Goal: Information Seeking & Learning: Learn about a topic

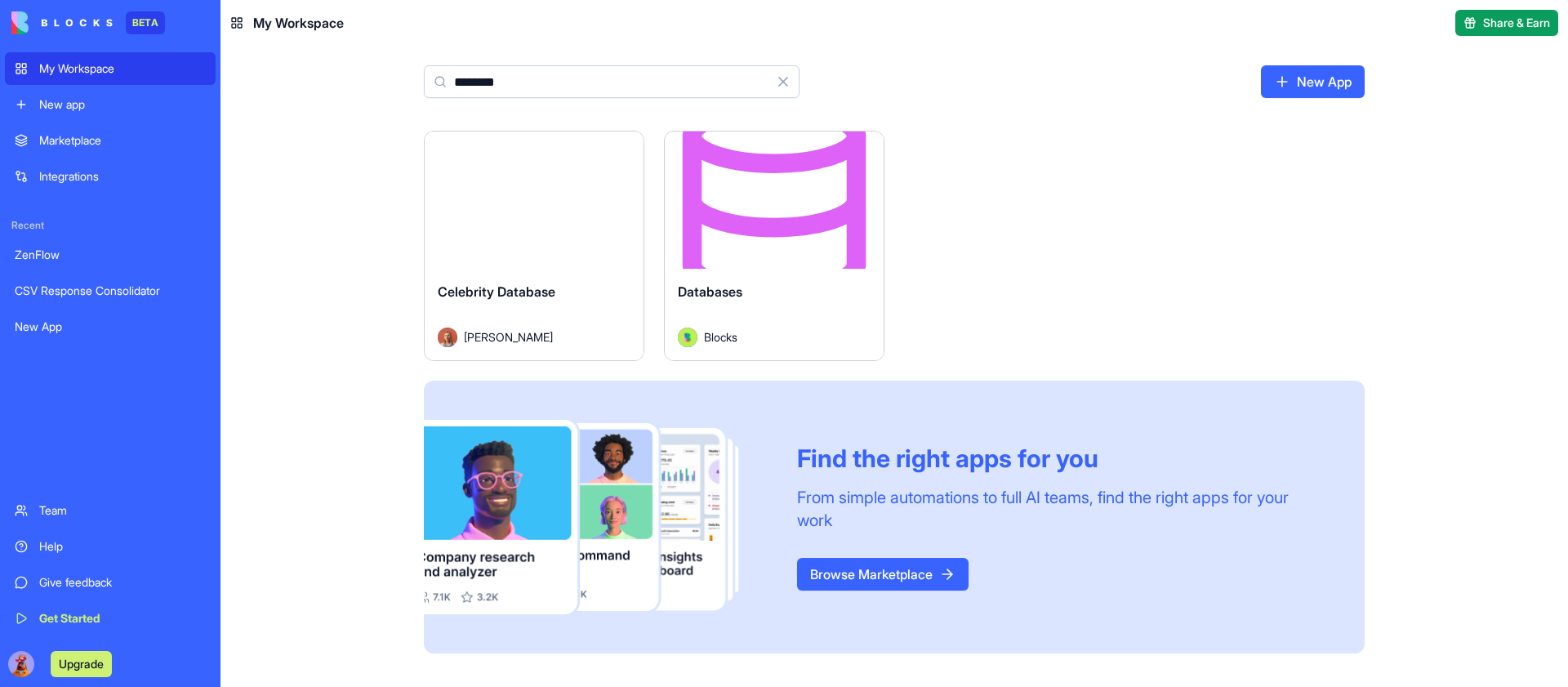
type input "********"
click at [759, 206] on button "Launch" at bounding box center [774, 200] width 122 height 33
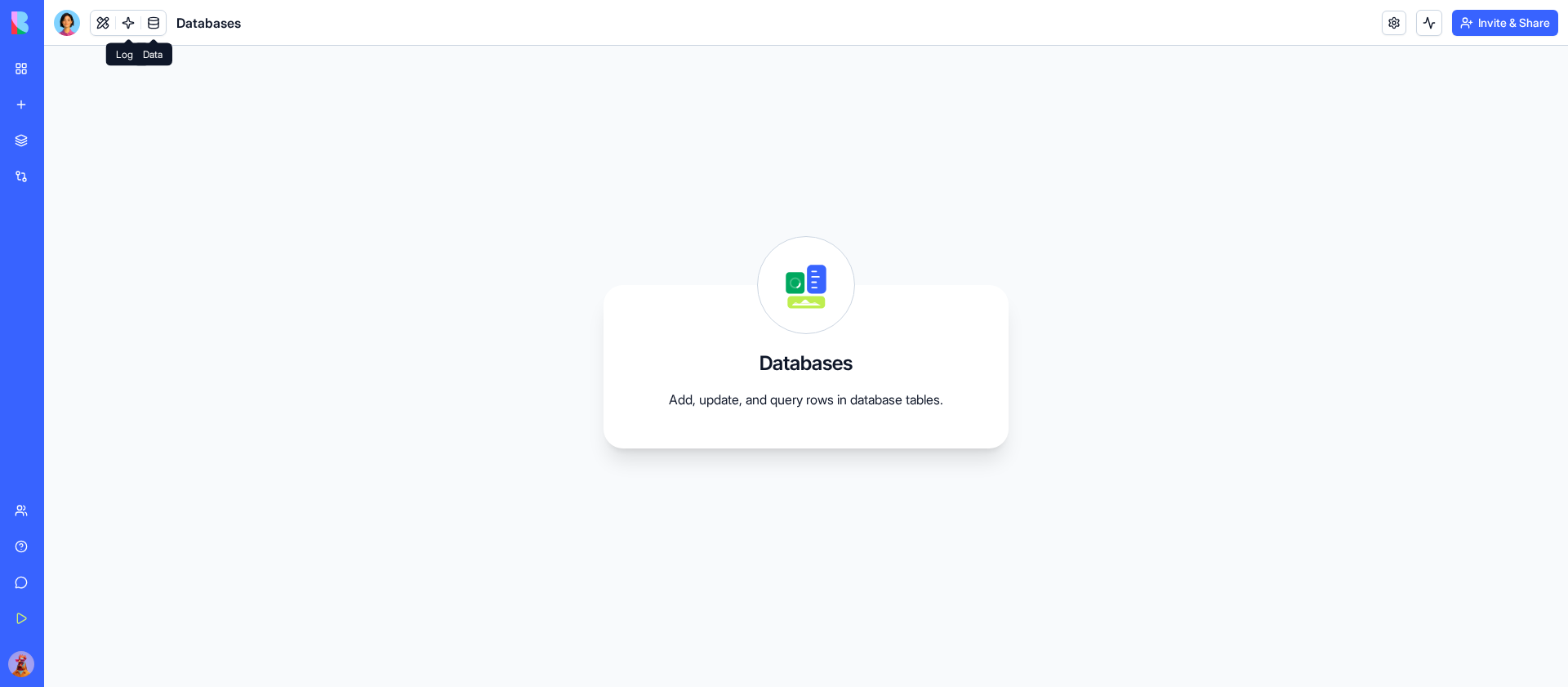
click at [154, 22] on link at bounding box center [153, 23] width 25 height 25
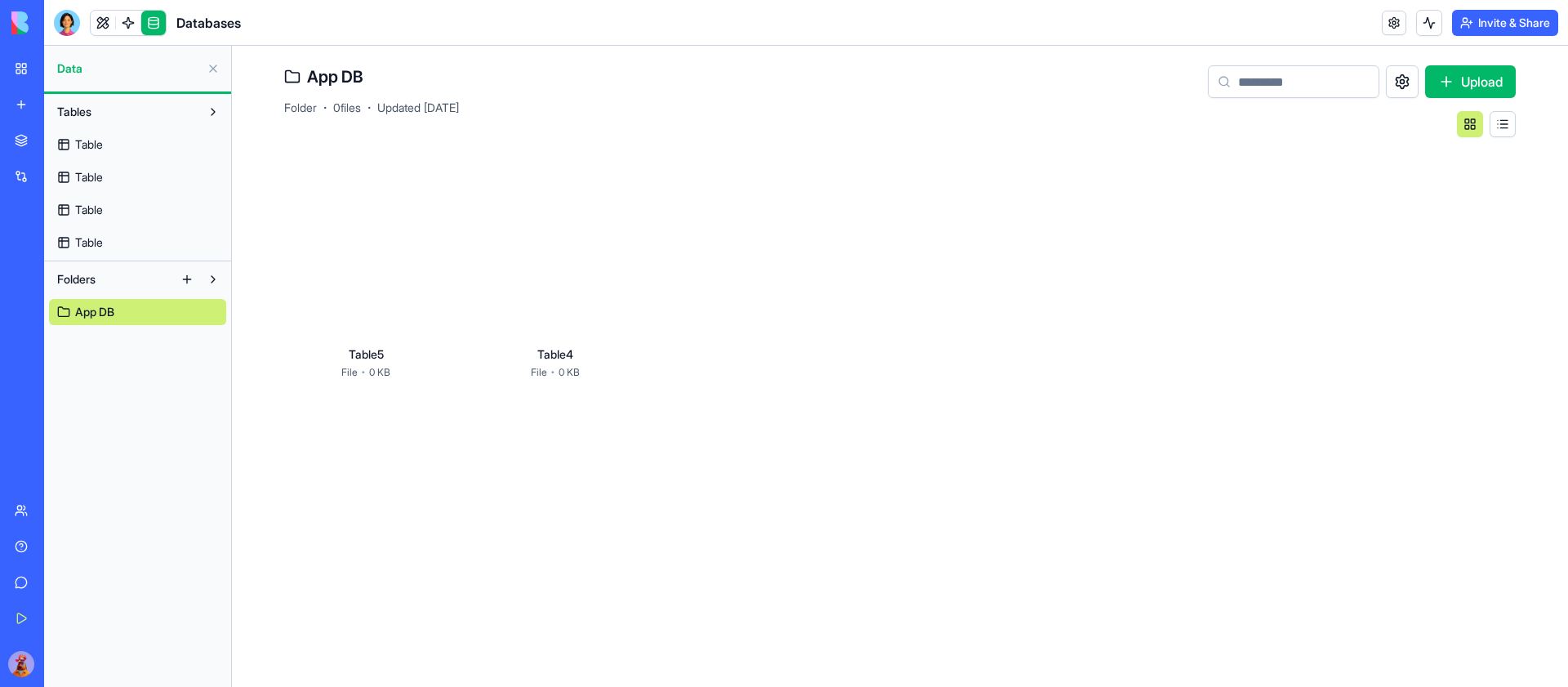
click at [206, 110] on button at bounding box center [213, 111] width 26 height 26
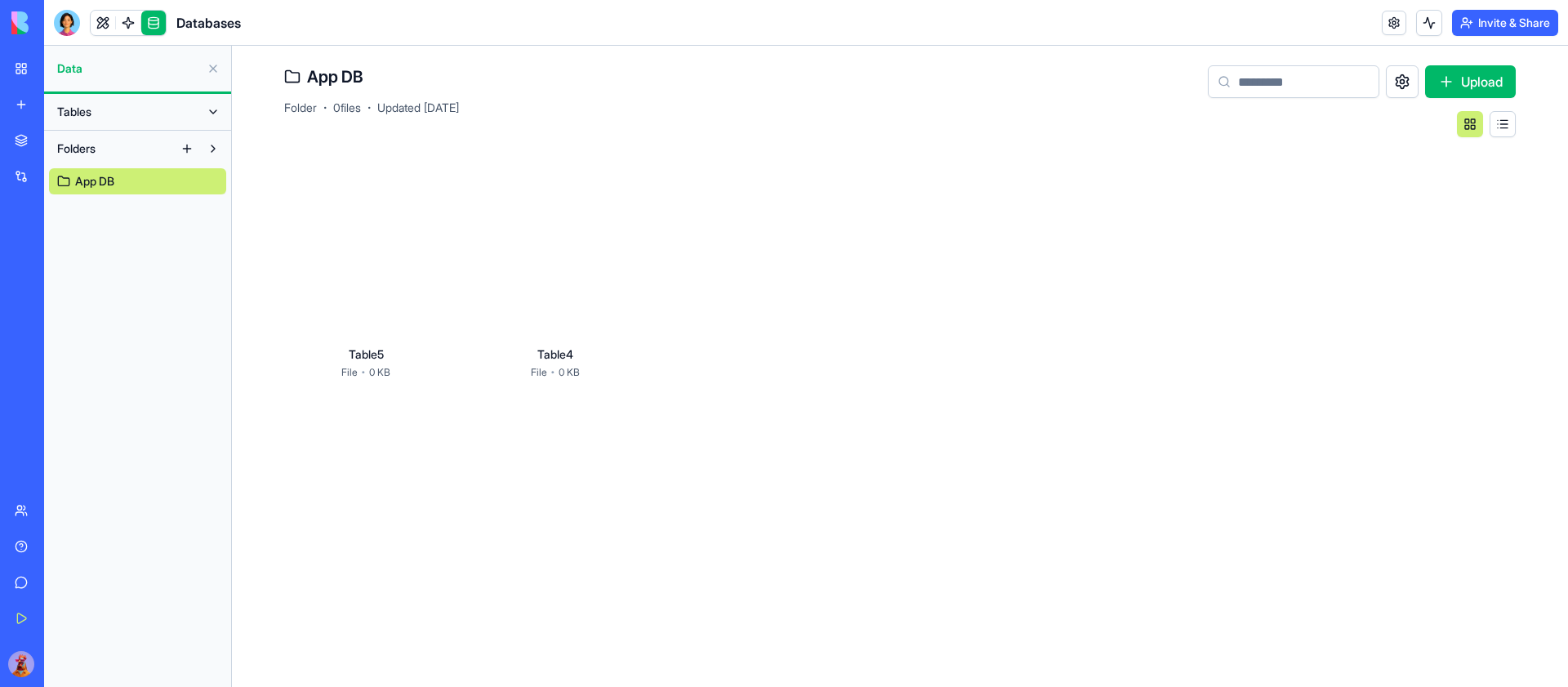
click at [206, 110] on button at bounding box center [213, 111] width 26 height 26
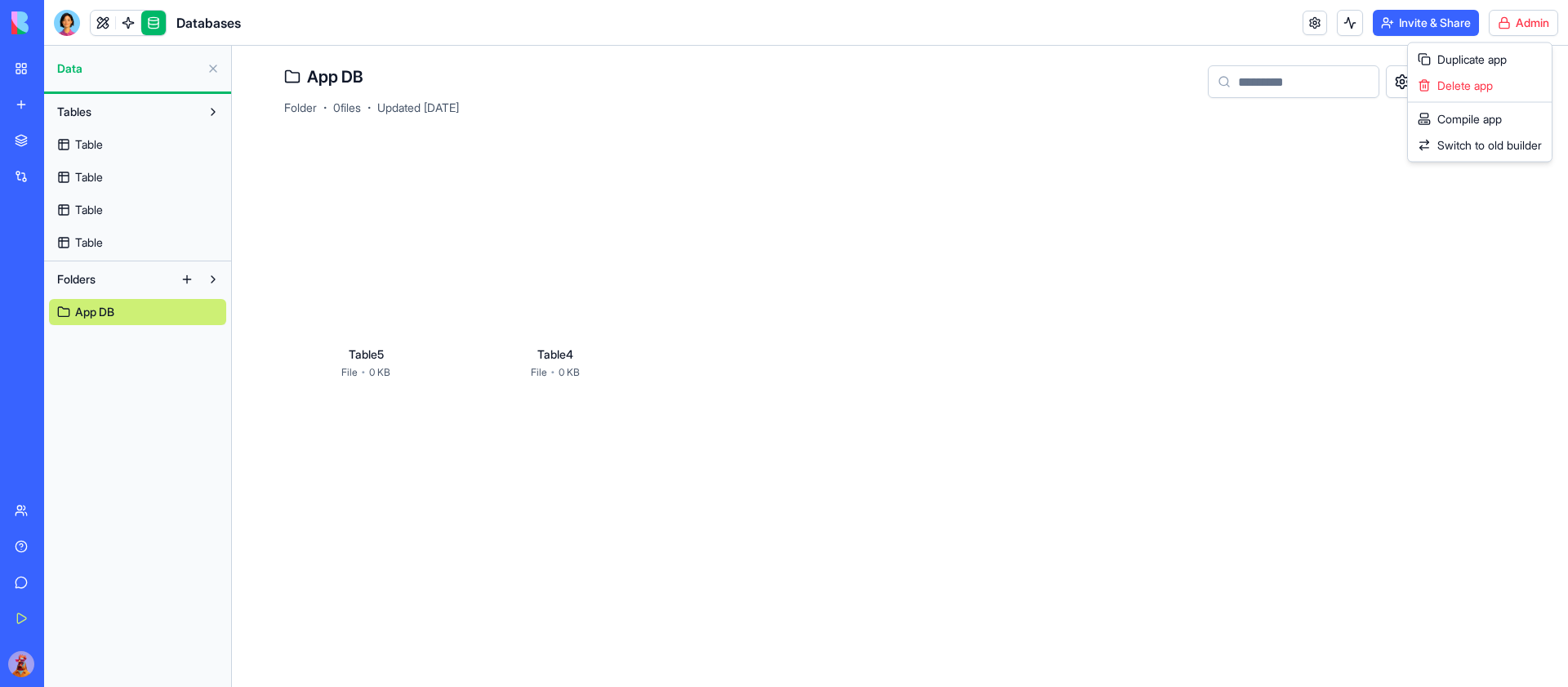
click at [1540, 16] on html "BETA My Workspace New app Marketplace Integrations Recent ZenFlow CSV Response …" at bounding box center [784, 343] width 1568 height 687
click at [1482, 151] on span "Switch to old builder" at bounding box center [1489, 145] width 105 height 16
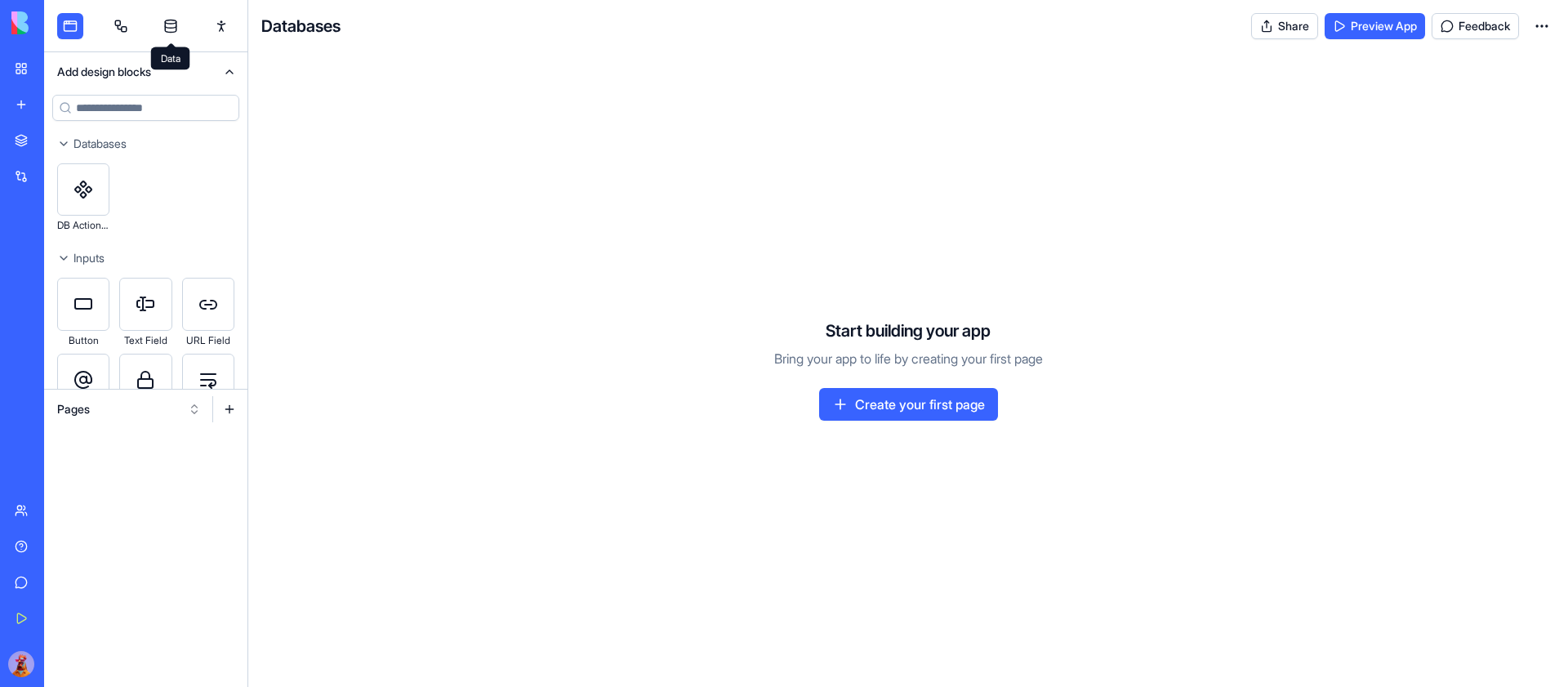
click at [171, 15] on link at bounding box center [171, 26] width 26 height 26
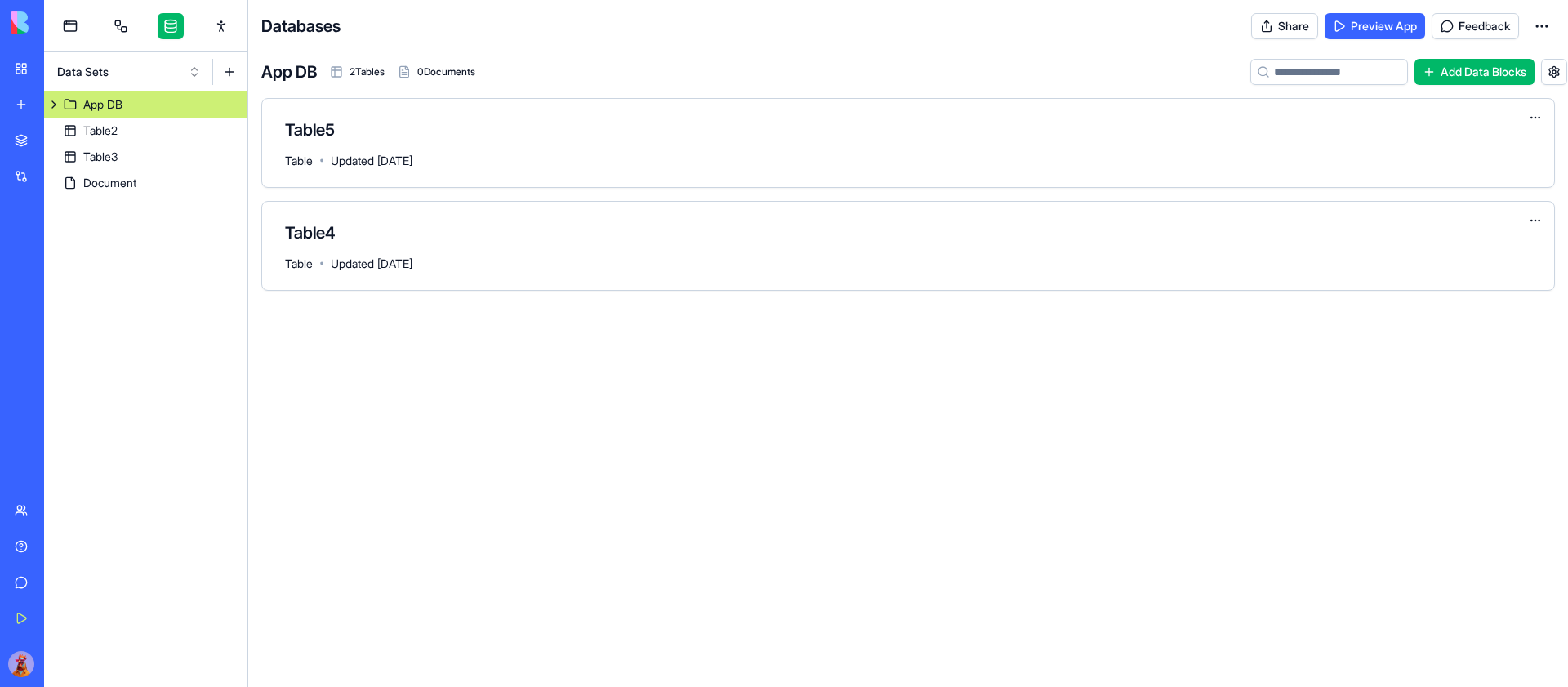
click at [182, 80] on button "Data Sets" at bounding box center [129, 71] width 160 height 26
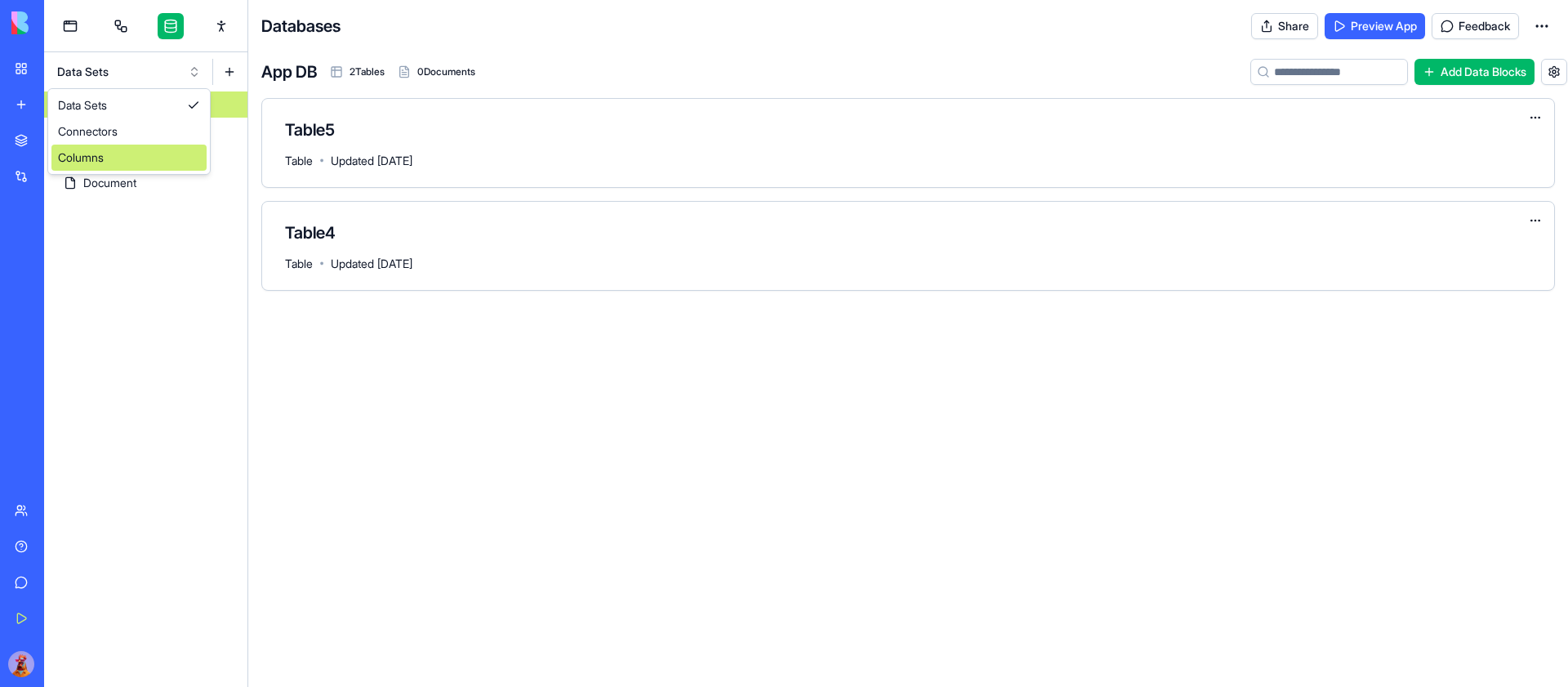
click at [158, 152] on div "Columns" at bounding box center [129, 157] width 155 height 26
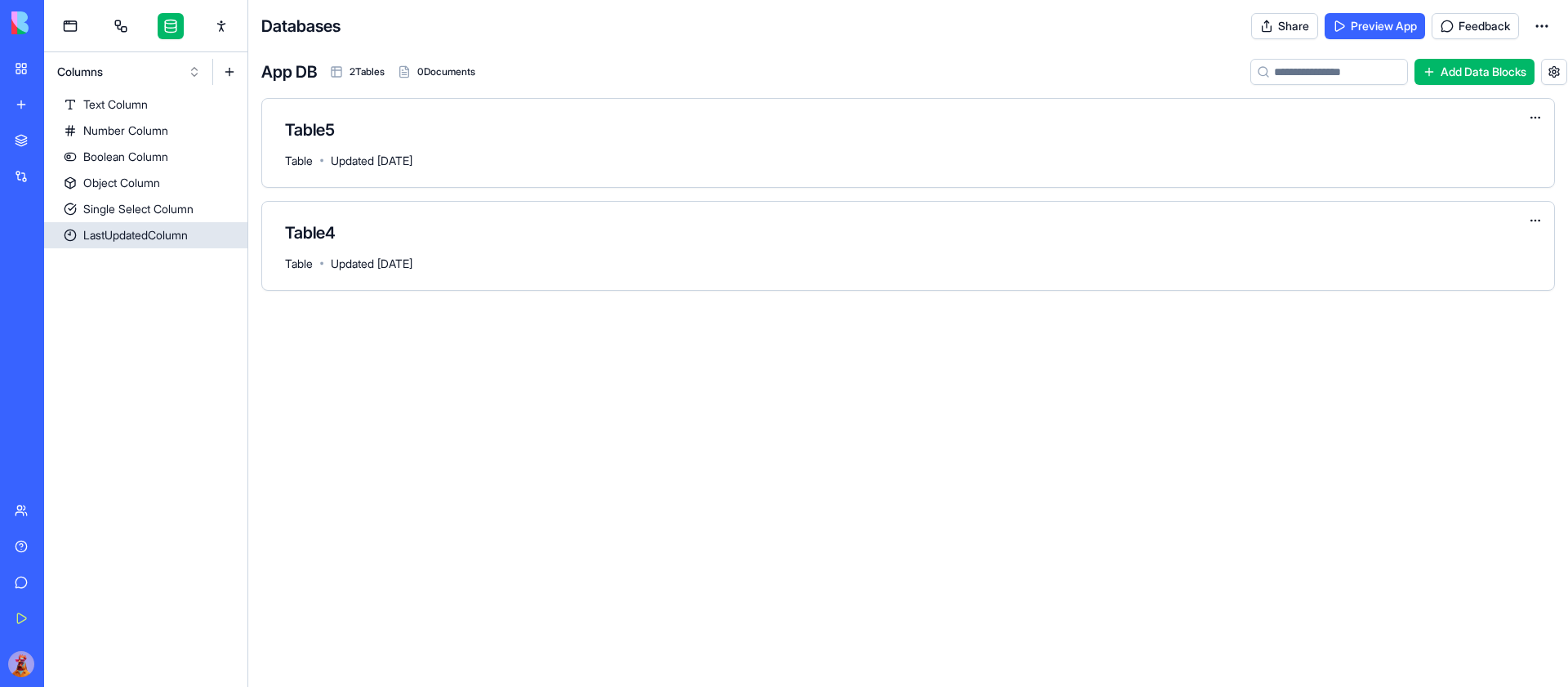
click at [162, 232] on div "LastUpdatedColumn" at bounding box center [135, 235] width 105 height 16
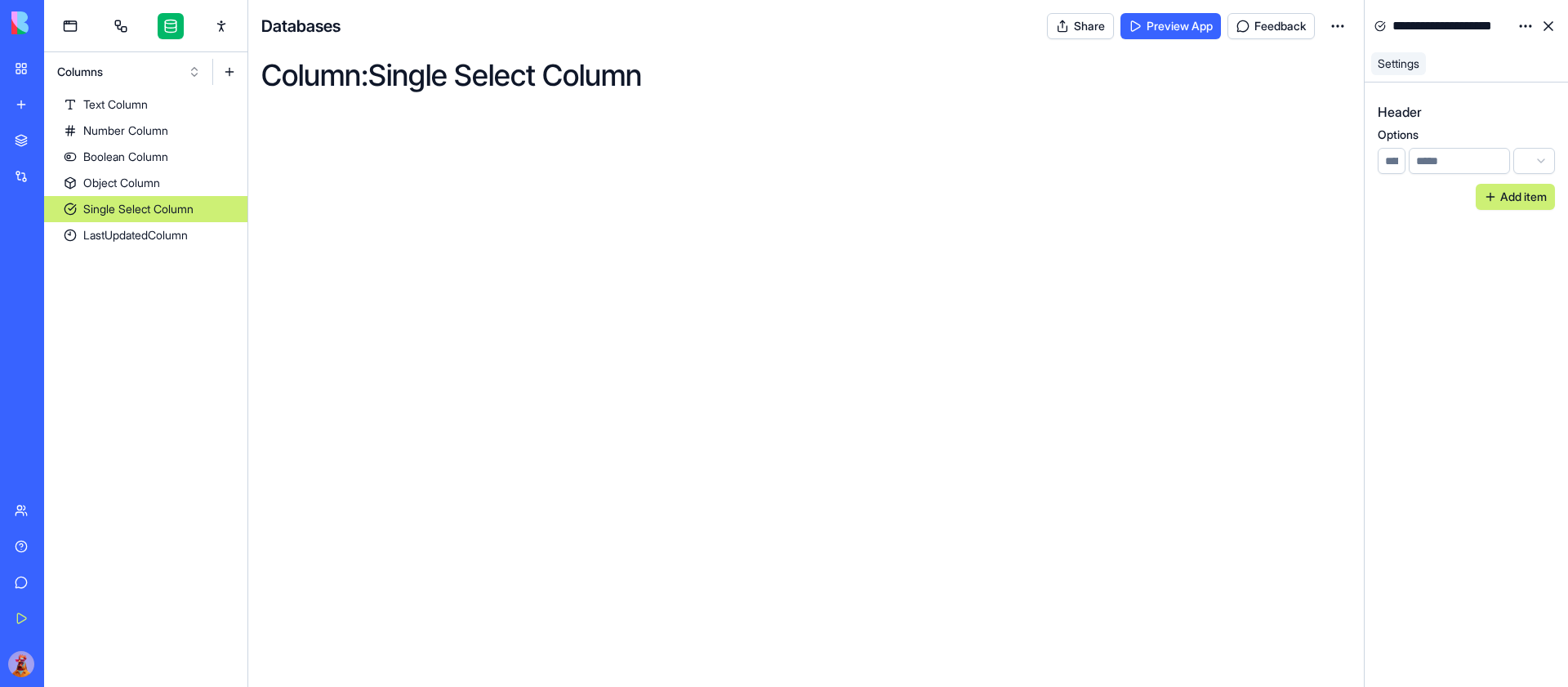
click at [168, 203] on div "Single Select Column" at bounding box center [138, 209] width 110 height 16
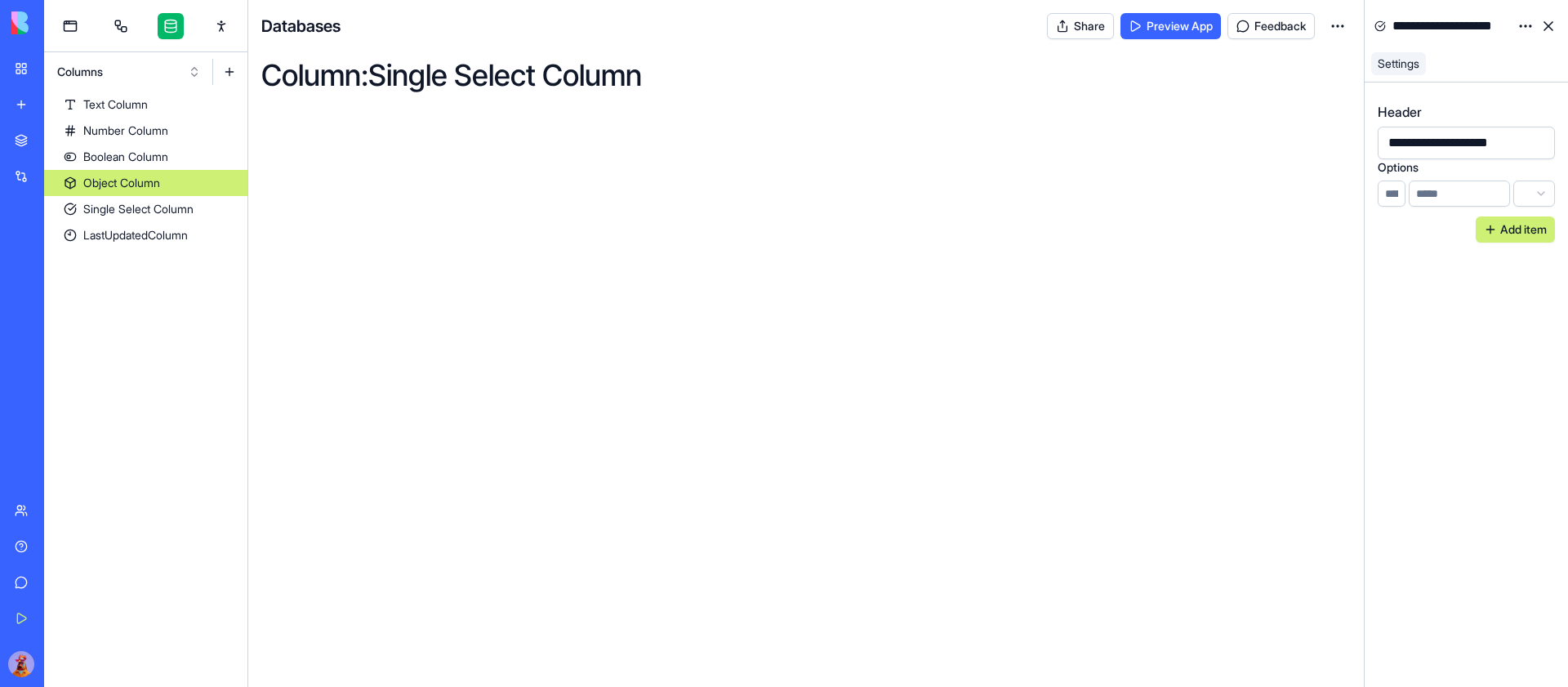
click at [167, 173] on link "Object Column" at bounding box center [145, 182] width 203 height 26
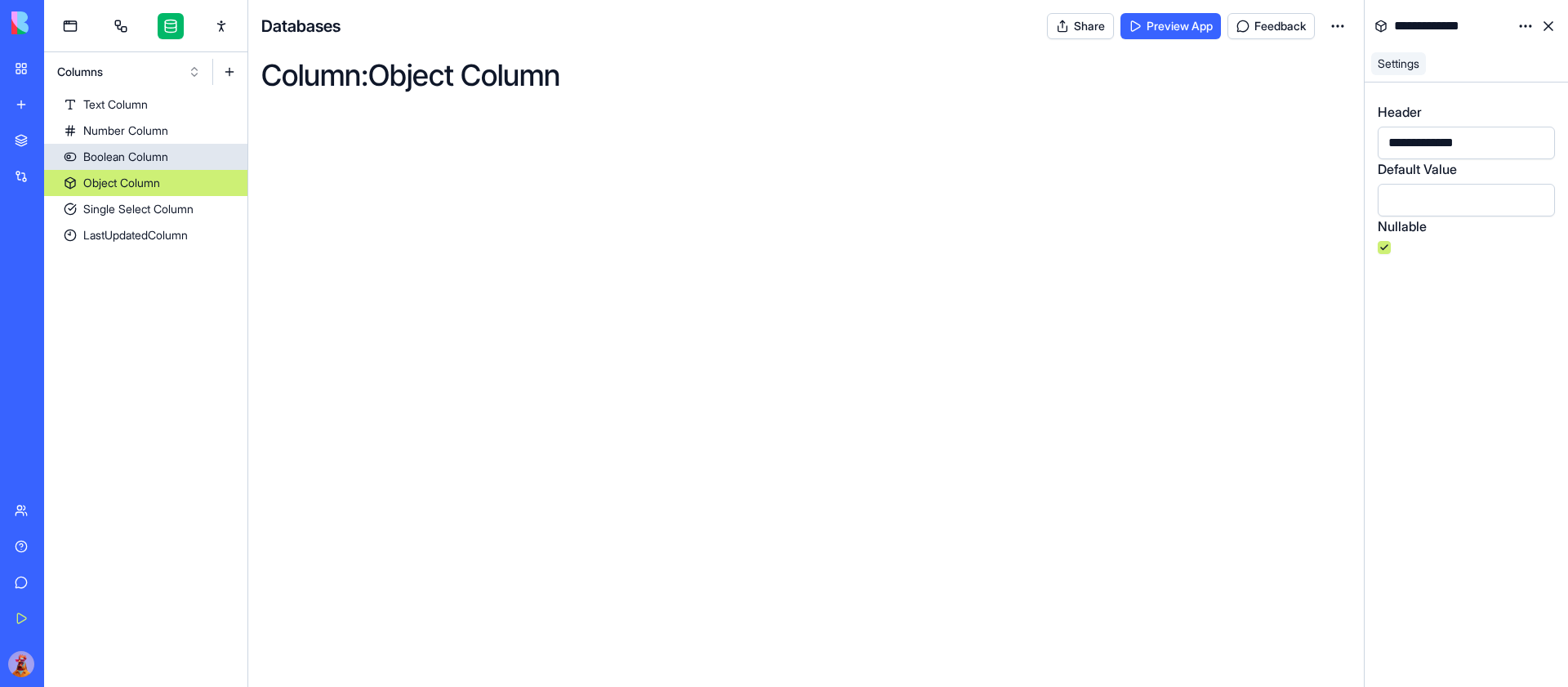
click at [167, 155] on div "Boolean Column" at bounding box center [125, 157] width 85 height 16
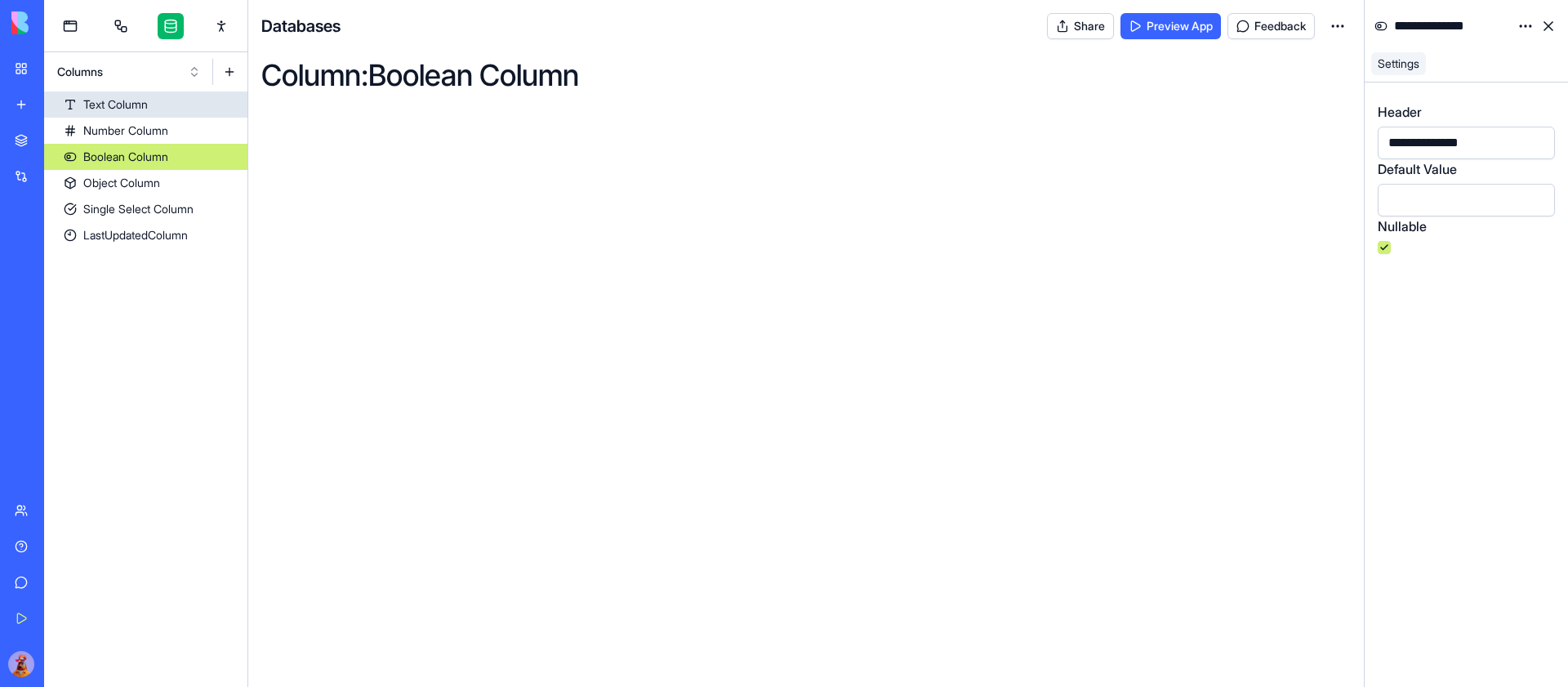
click at [167, 112] on link "Text Column" at bounding box center [145, 104] width 203 height 26
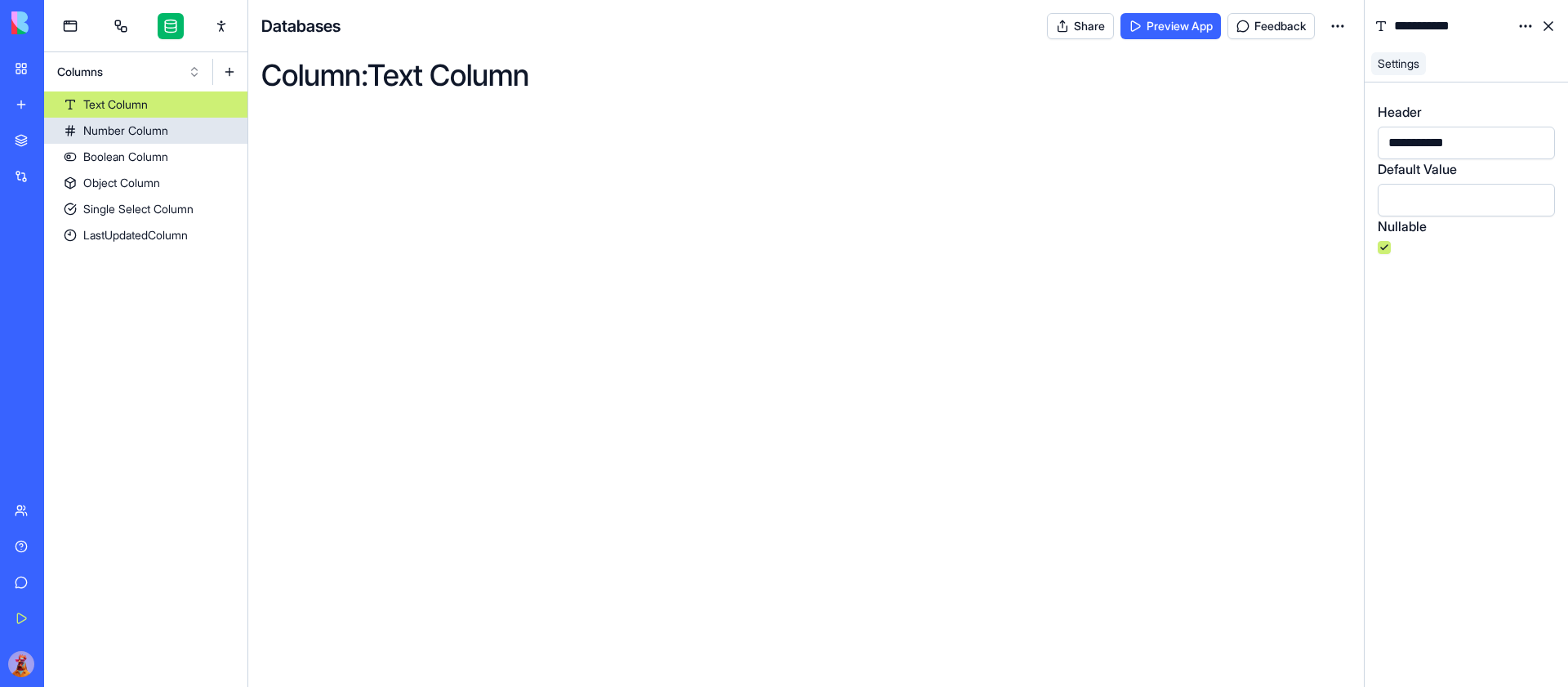
click at [167, 129] on div "Number Column" at bounding box center [125, 130] width 85 height 16
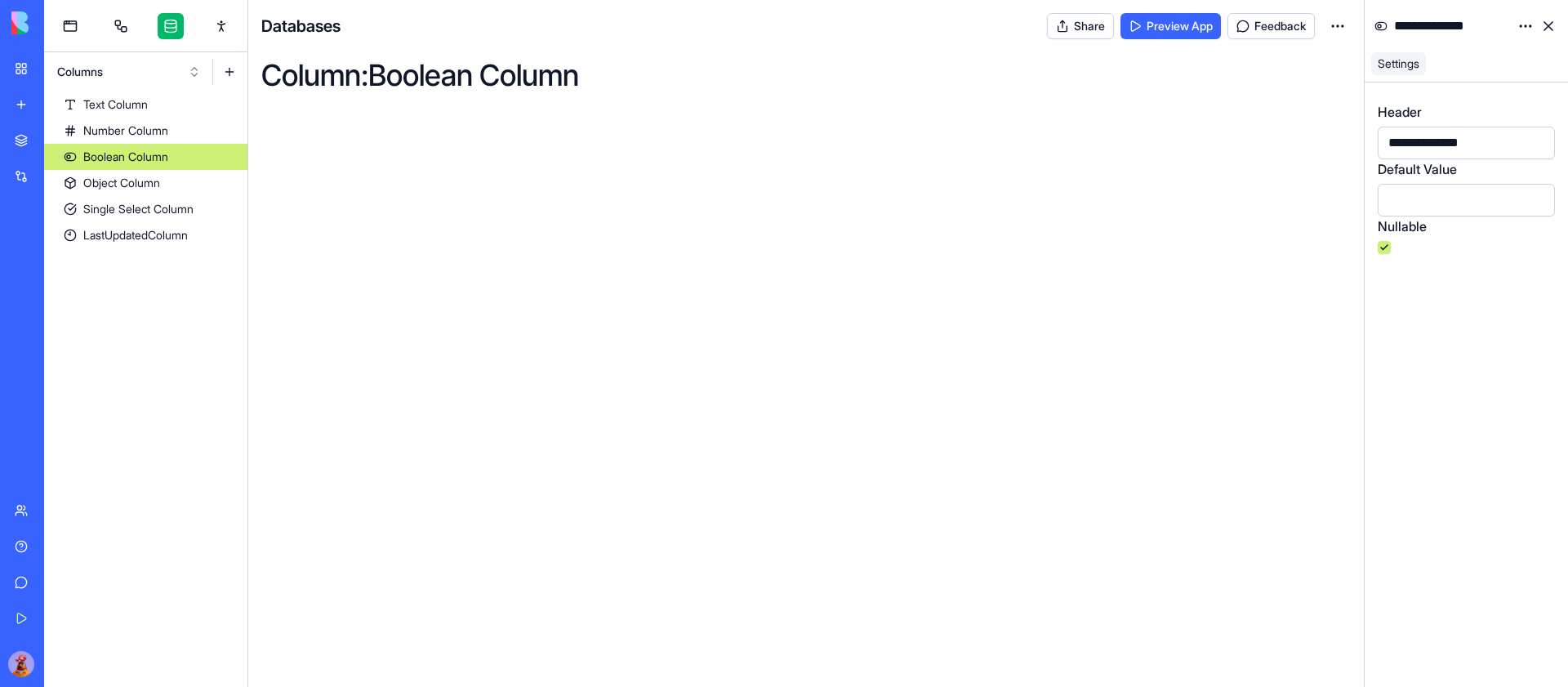
click at [167, 157] on div "Boolean Column" at bounding box center [125, 157] width 85 height 16
click at [167, 185] on link "Object Column" at bounding box center [145, 182] width 203 height 26
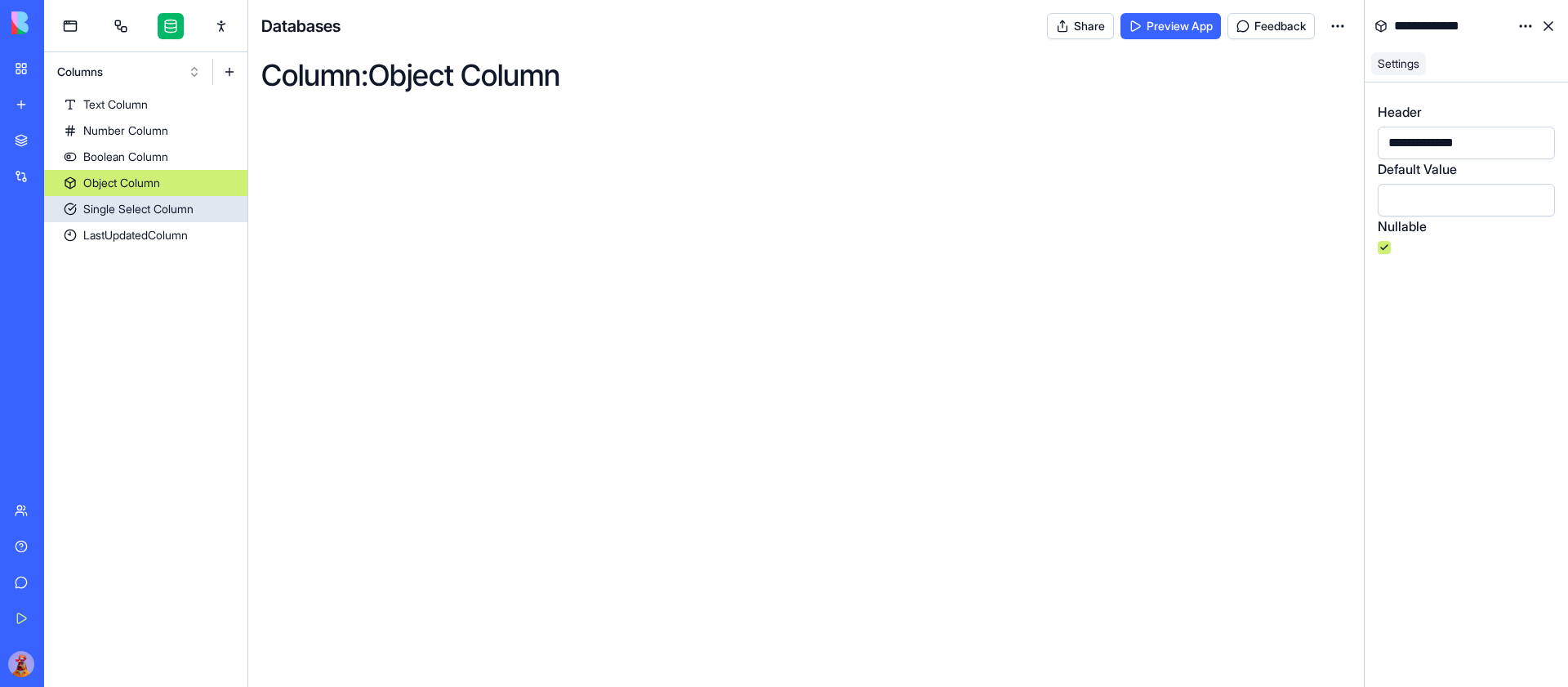
click at [169, 213] on div "Single Select Column" at bounding box center [138, 209] width 110 height 16
click at [215, 178] on link "Object Column" at bounding box center [145, 182] width 203 height 26
click at [183, 162] on link "Boolean Column" at bounding box center [145, 157] width 203 height 26
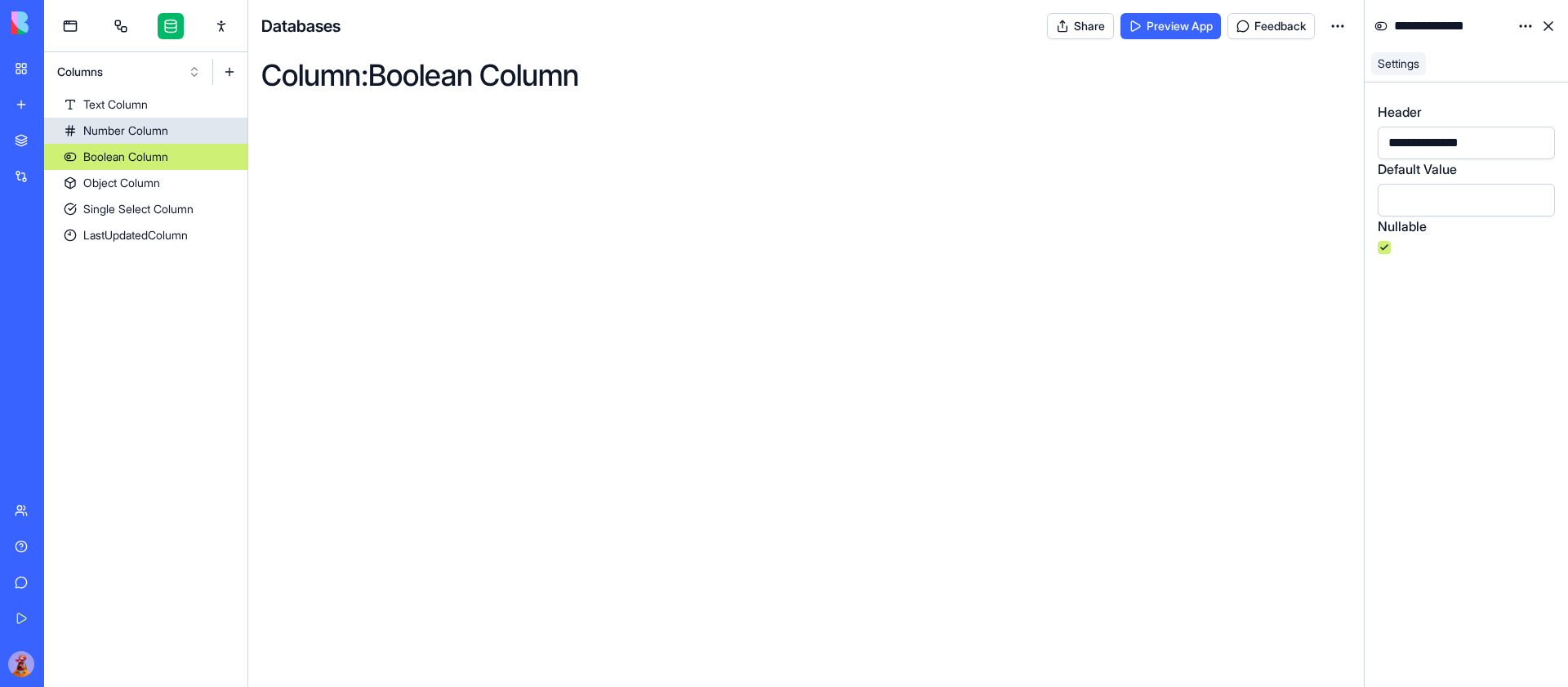
click at [176, 132] on link "Number Column" at bounding box center [145, 130] width 203 height 26
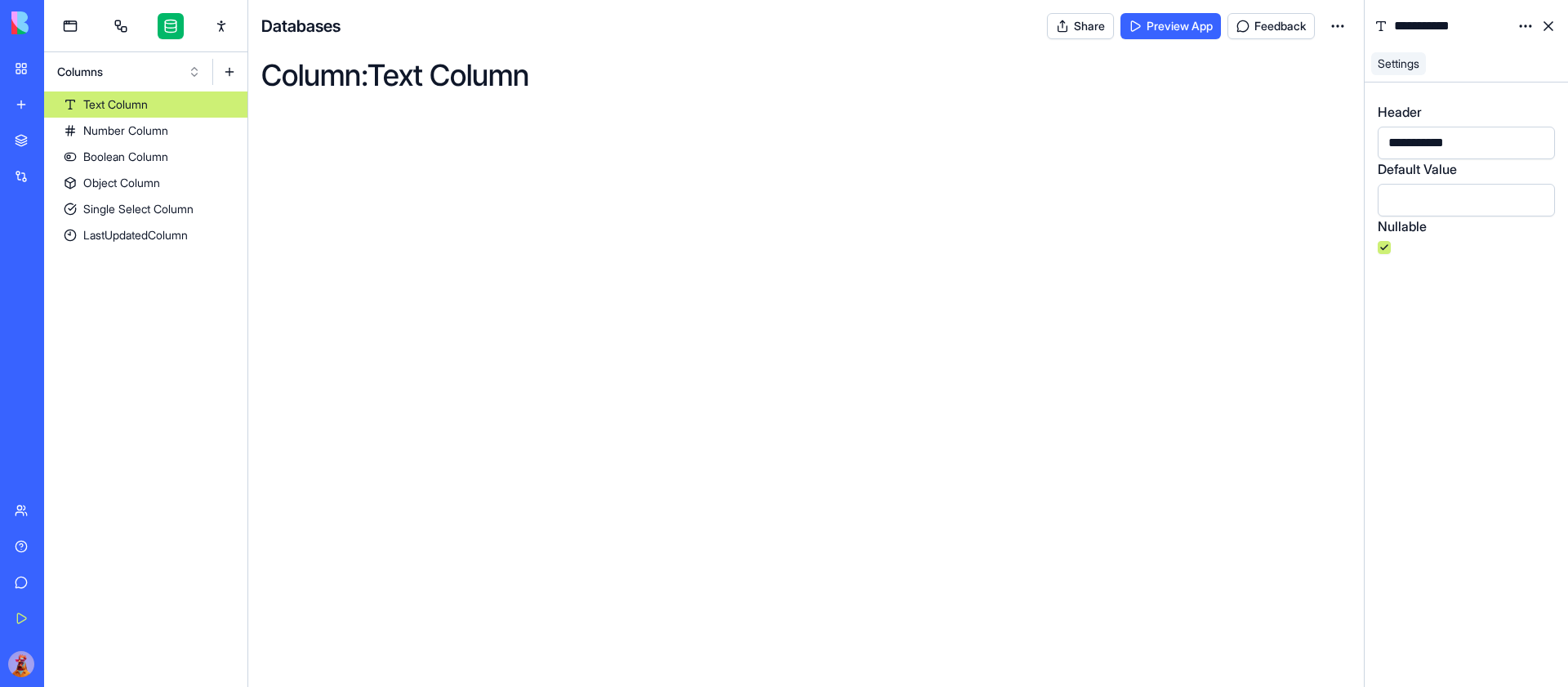
click at [176, 106] on link "Text Column" at bounding box center [145, 104] width 203 height 26
